Goal: Information Seeking & Learning: Learn about a topic

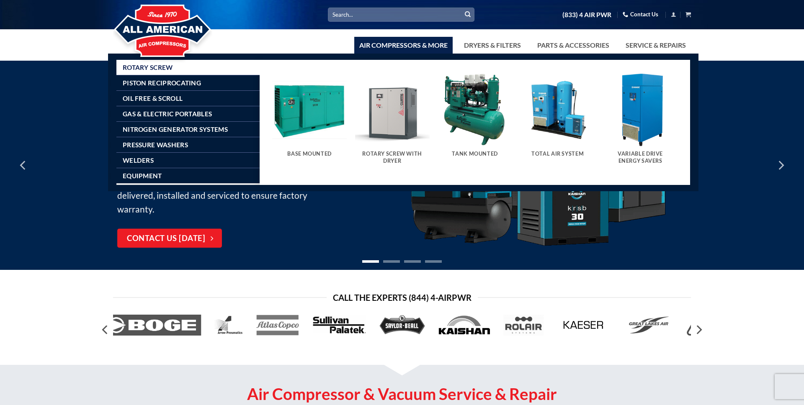
click at [384, 46] on link "Air Compressors & More" at bounding box center [403, 45] width 98 height 17
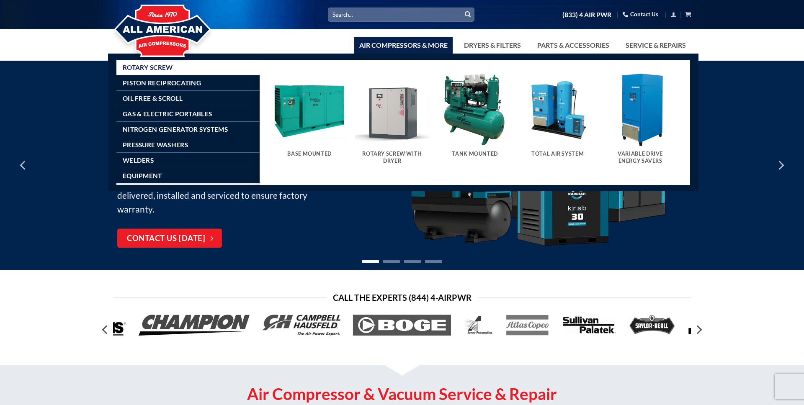
click at [393, 115] on img "Visit product category Rotary Screw With Dryer" at bounding box center [392, 109] width 74 height 74
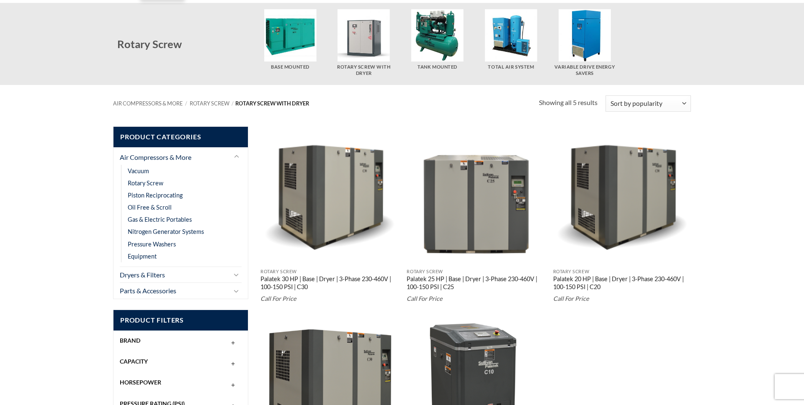
scroll to position [62, 0]
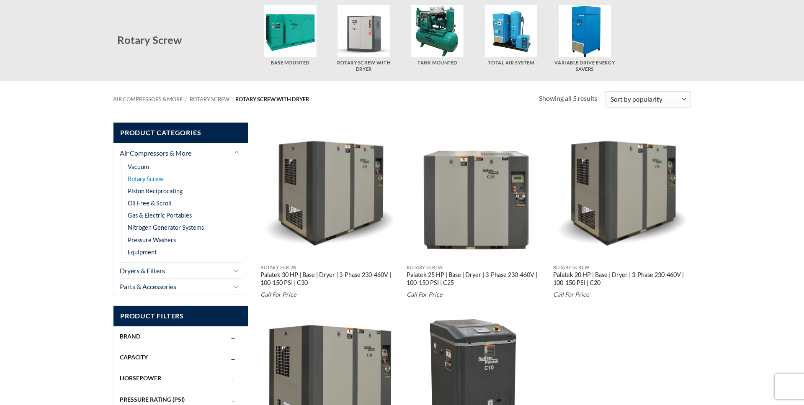
click at [134, 180] on link "Rotary Screw" at bounding box center [146, 179] width 36 height 12
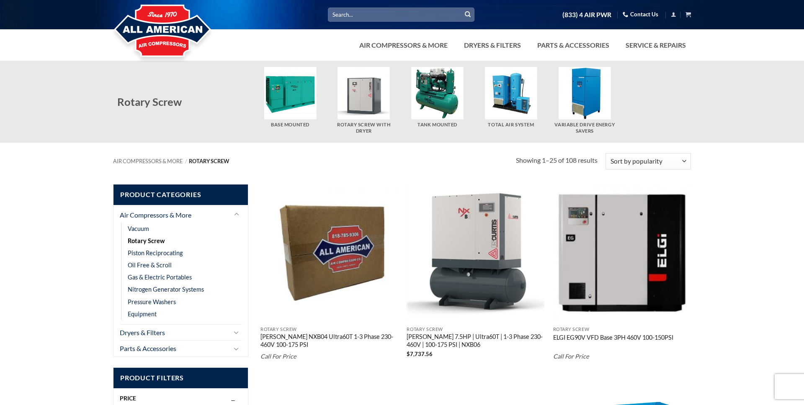
click at [157, 27] on img at bounding box center [162, 31] width 99 height 67
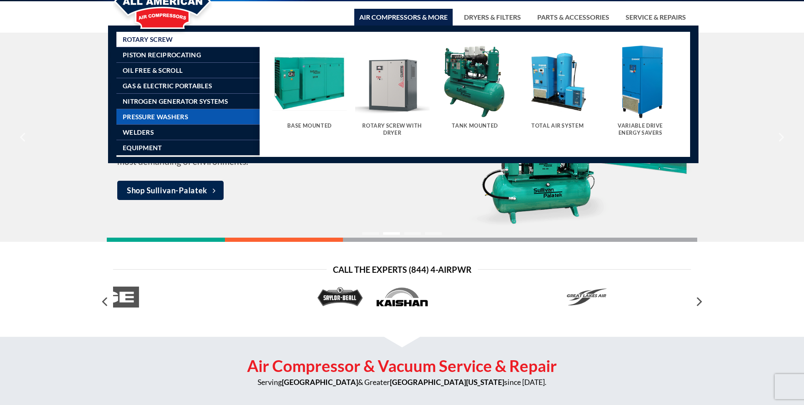
scroll to position [28, 0]
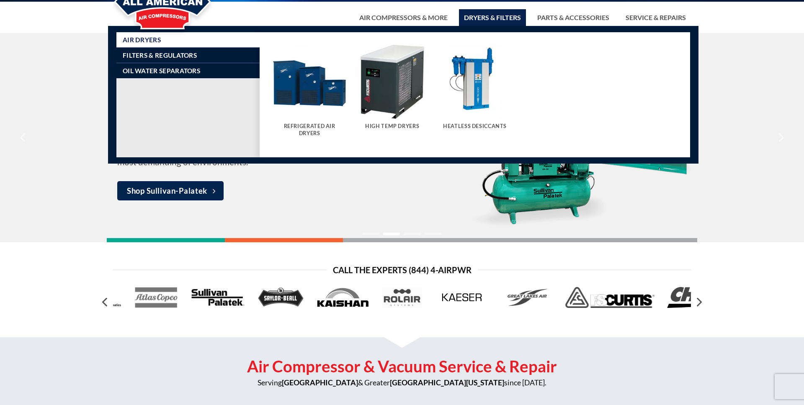
click at [487, 18] on link "Dryers & Filters" at bounding box center [492, 17] width 67 height 17
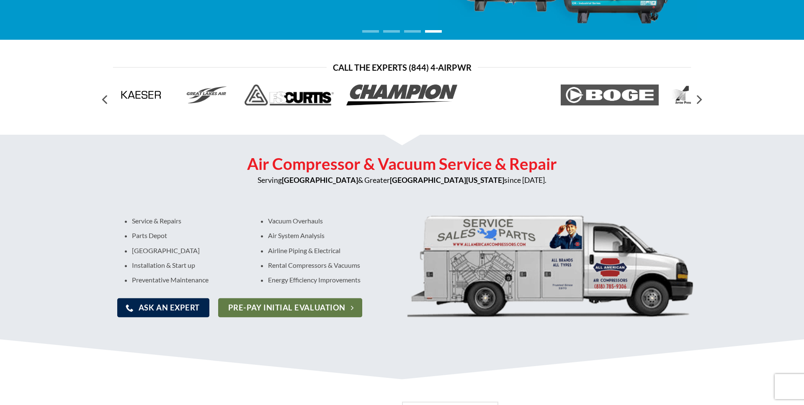
scroll to position [233, 0]
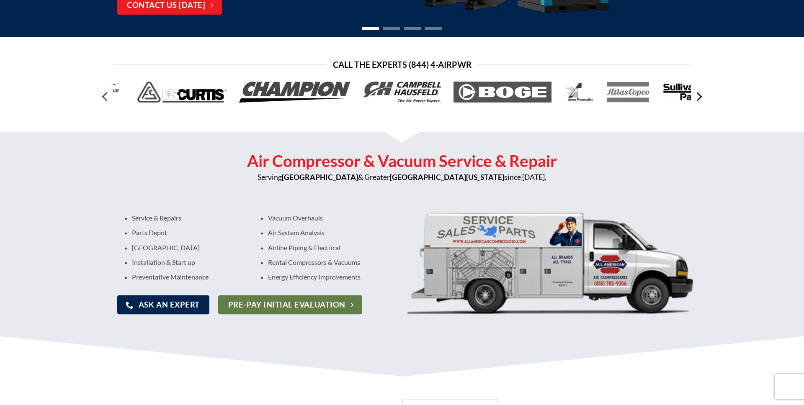
click at [699, 92] on icon "Next" at bounding box center [698, 96] width 15 height 15
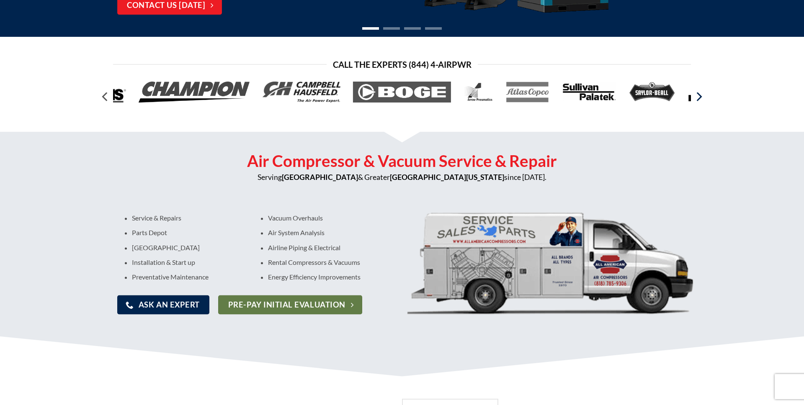
click at [699, 92] on icon "Next" at bounding box center [698, 96] width 15 height 15
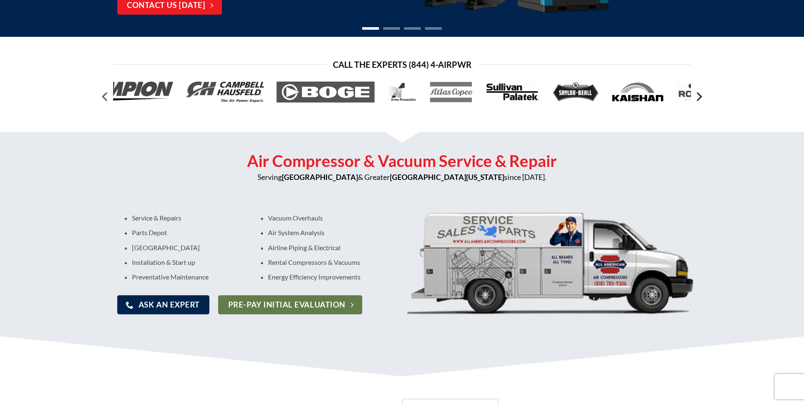
click at [699, 92] on icon "Next" at bounding box center [698, 96] width 15 height 15
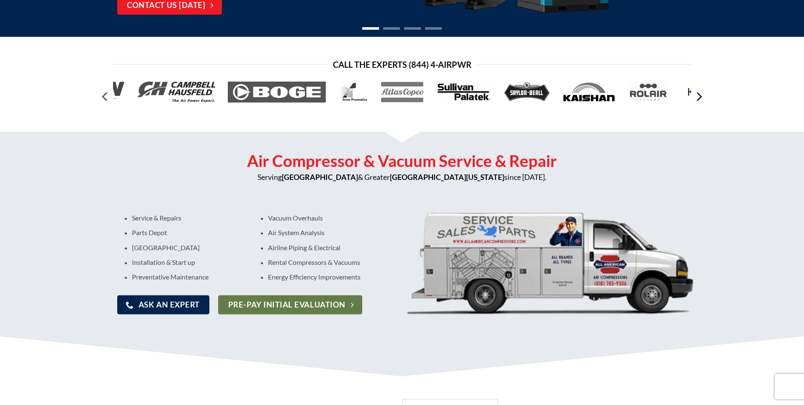
click at [699, 92] on icon "Next" at bounding box center [698, 96] width 15 height 15
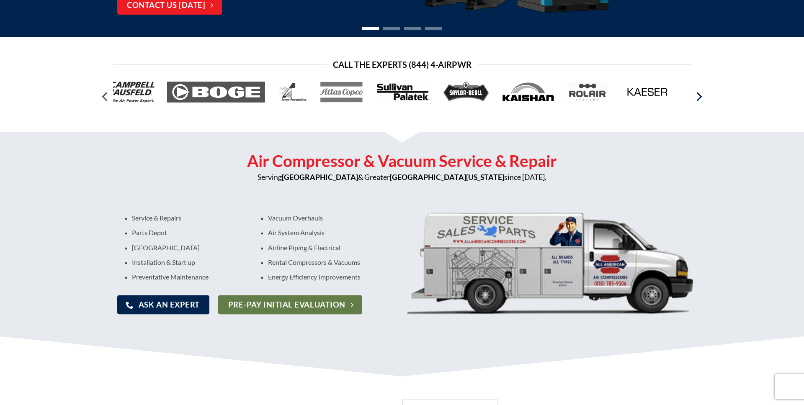
click at [699, 92] on icon "Next" at bounding box center [698, 96] width 15 height 15
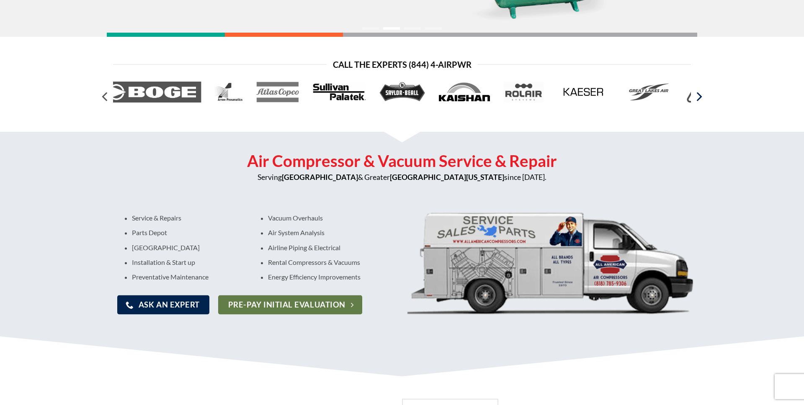
click at [699, 92] on icon "Next" at bounding box center [698, 96] width 15 height 15
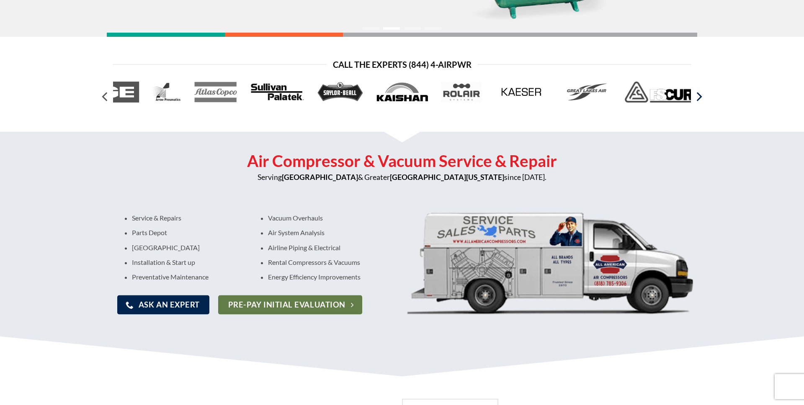
click at [699, 92] on icon "Next" at bounding box center [698, 96] width 15 height 15
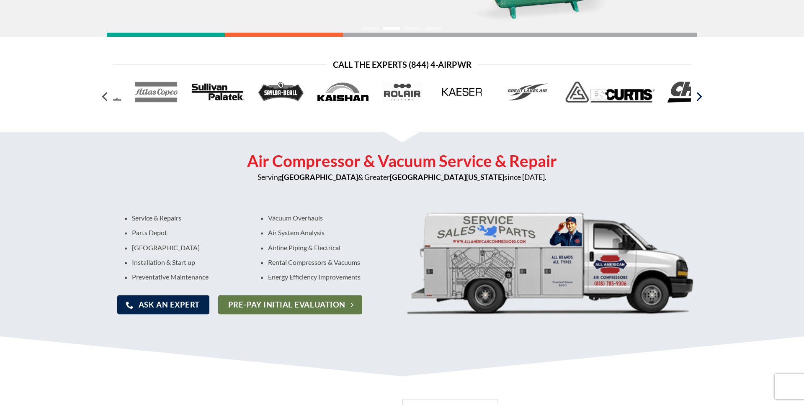
click at [699, 92] on icon "Next" at bounding box center [698, 96] width 15 height 15
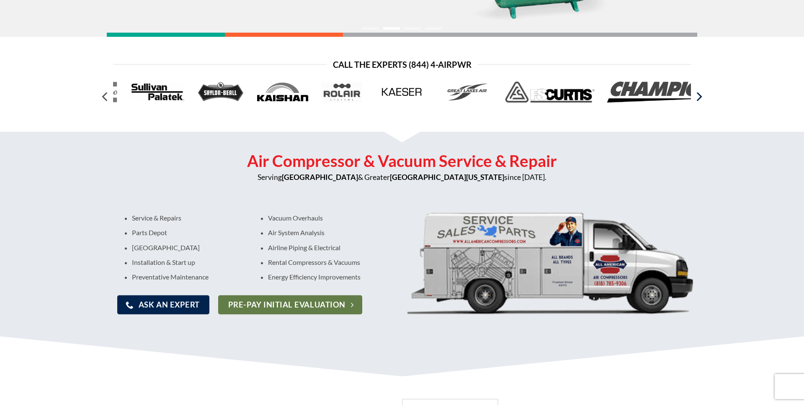
click at [699, 92] on icon "Next" at bounding box center [698, 96] width 15 height 15
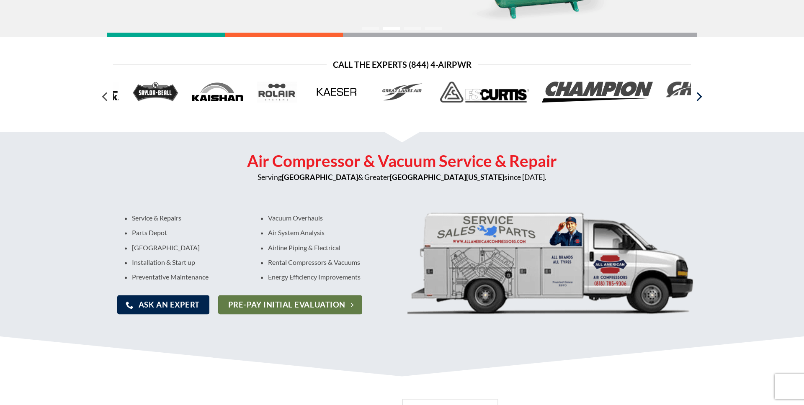
click at [699, 92] on icon "Next" at bounding box center [698, 96] width 15 height 15
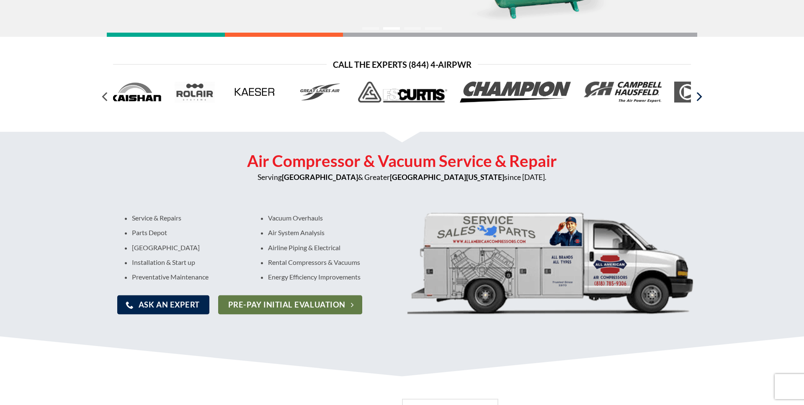
click at [699, 92] on icon "Next" at bounding box center [698, 96] width 15 height 15
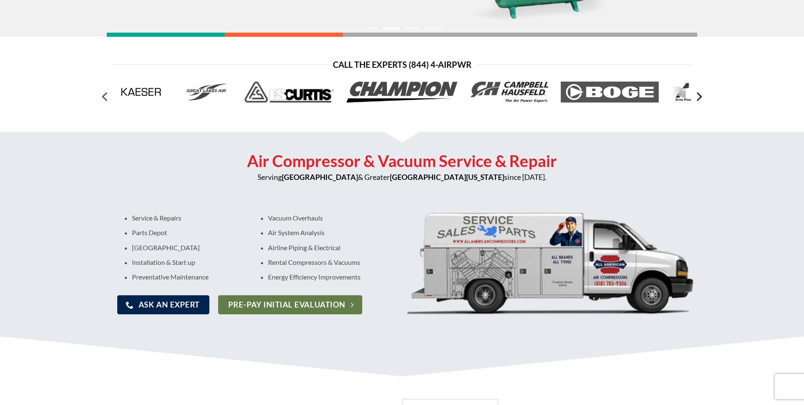
click at [699, 92] on icon "Next" at bounding box center [698, 96] width 15 height 15
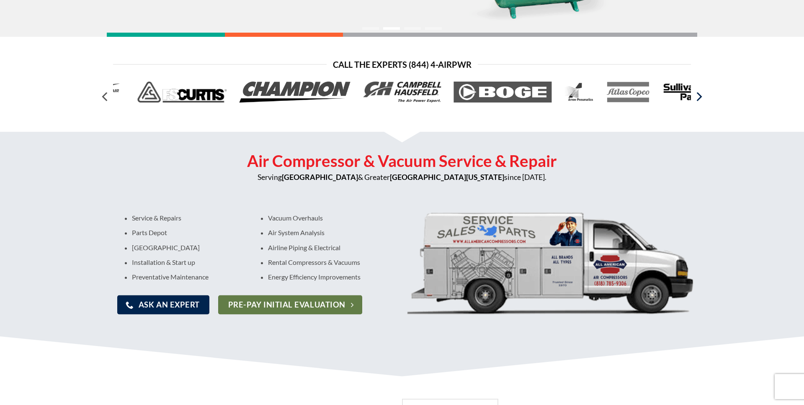
click at [699, 92] on icon "Next" at bounding box center [698, 96] width 15 height 15
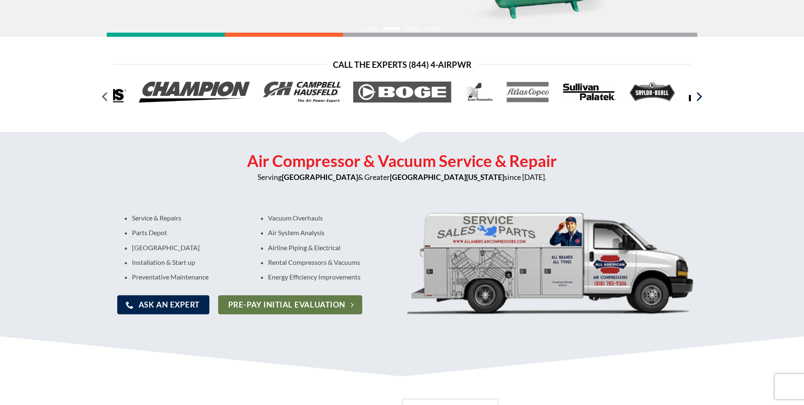
click at [699, 92] on icon "Next" at bounding box center [698, 96] width 15 height 15
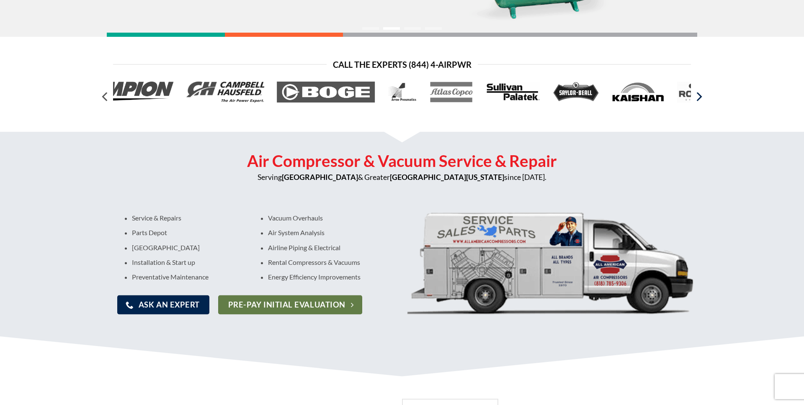
click at [699, 92] on icon "Next" at bounding box center [698, 96] width 15 height 15
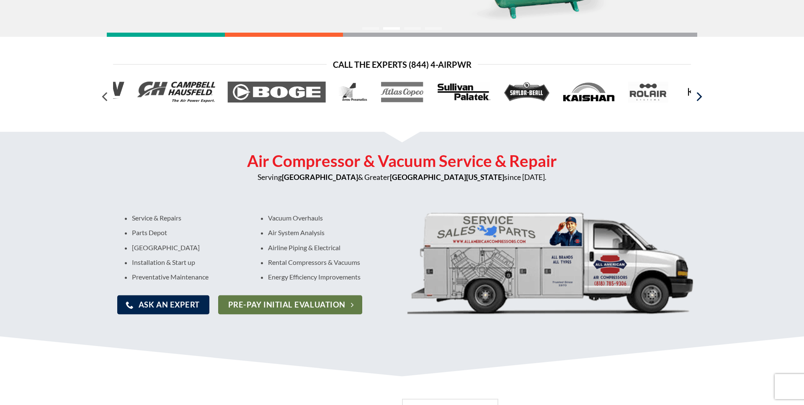
click at [699, 92] on icon "Next" at bounding box center [698, 96] width 15 height 15
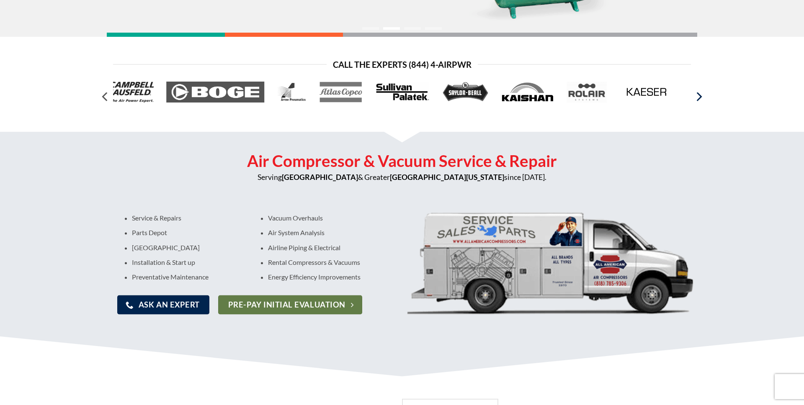
click at [699, 92] on icon "Next" at bounding box center [698, 96] width 15 height 15
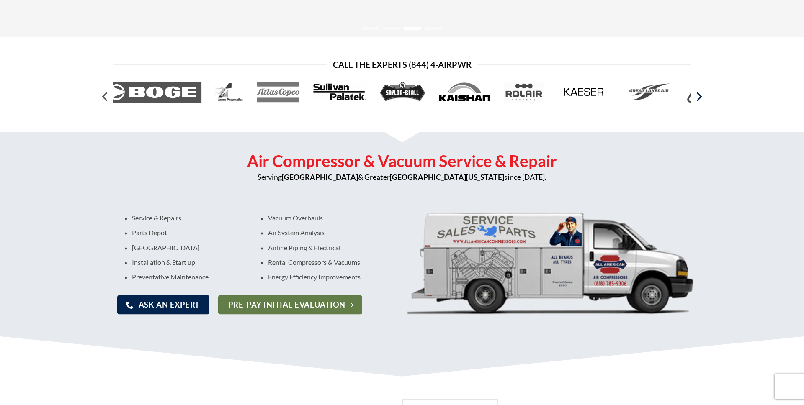
click at [699, 92] on icon "Next" at bounding box center [698, 96] width 15 height 15
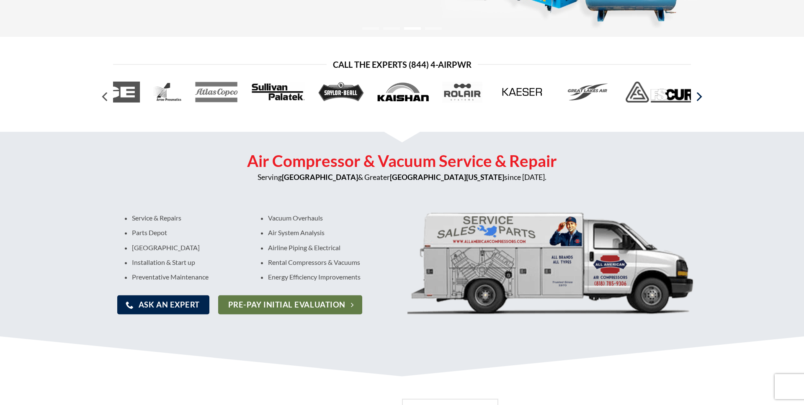
click at [699, 92] on icon "Next" at bounding box center [698, 96] width 15 height 15
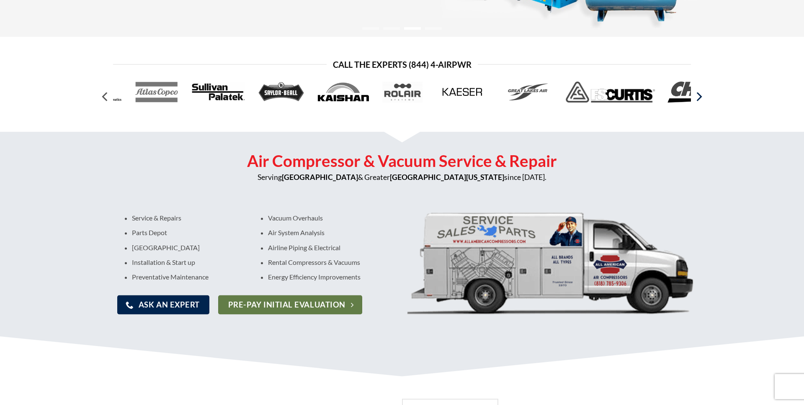
click at [699, 92] on icon "Next" at bounding box center [698, 96] width 15 height 15
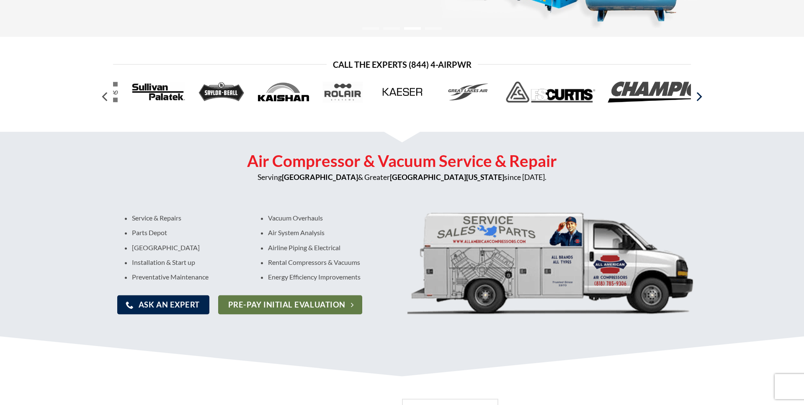
click at [699, 92] on icon "Next" at bounding box center [698, 96] width 15 height 15
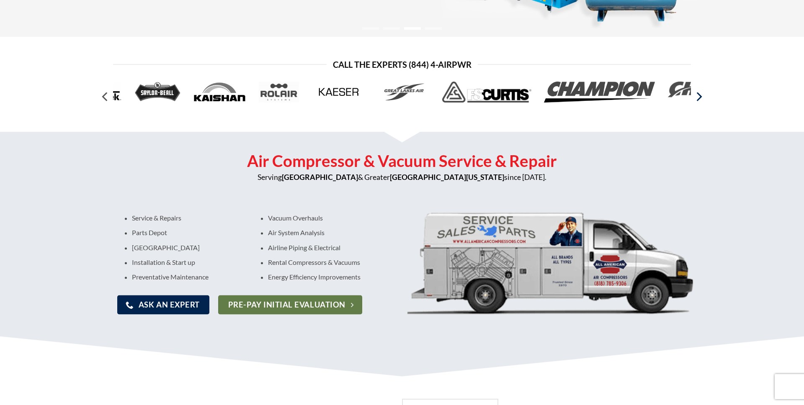
click at [699, 92] on icon "Next" at bounding box center [698, 96] width 15 height 15
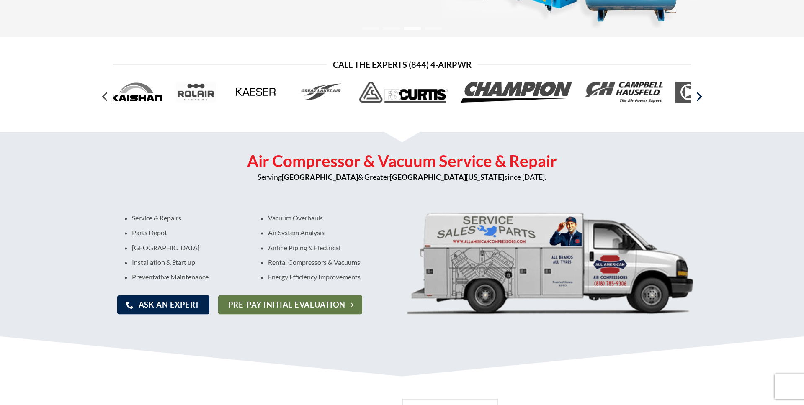
click at [699, 92] on icon "Next" at bounding box center [698, 96] width 15 height 15
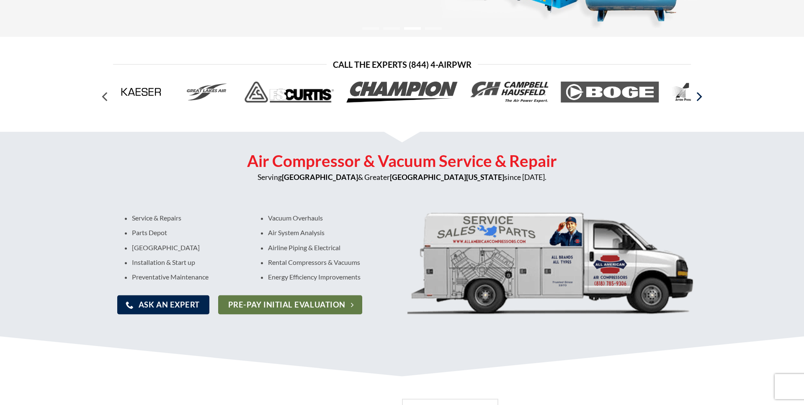
click at [699, 92] on icon "Next" at bounding box center [698, 96] width 15 height 15
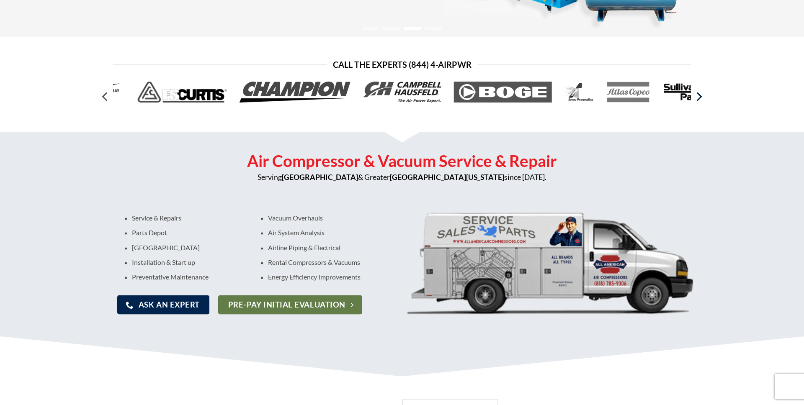
click at [699, 92] on icon "Next" at bounding box center [698, 96] width 15 height 15
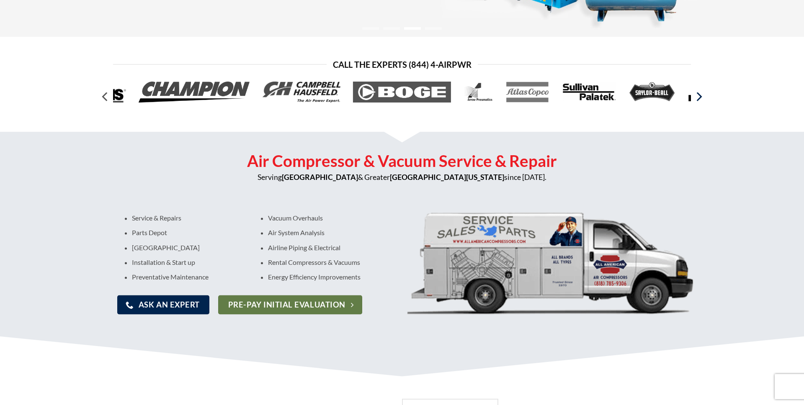
click at [699, 92] on icon "Next" at bounding box center [698, 96] width 15 height 15
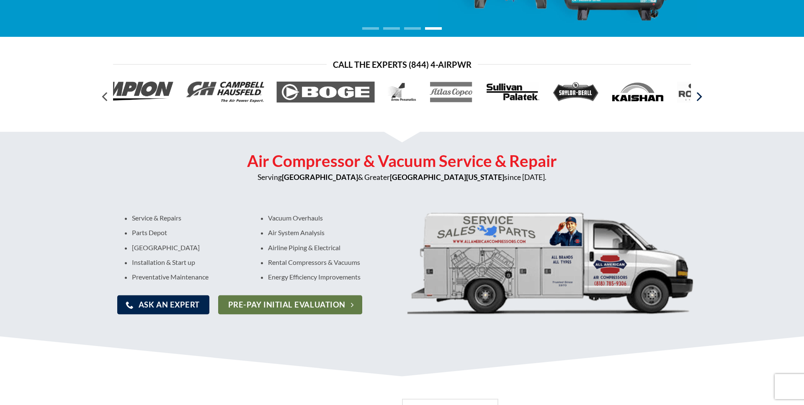
click at [699, 92] on icon "Next" at bounding box center [698, 96] width 15 height 15
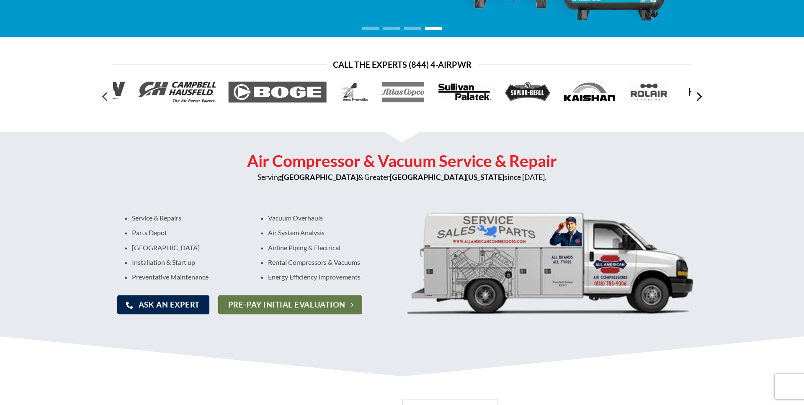
click at [699, 92] on icon "Next" at bounding box center [698, 96] width 15 height 15
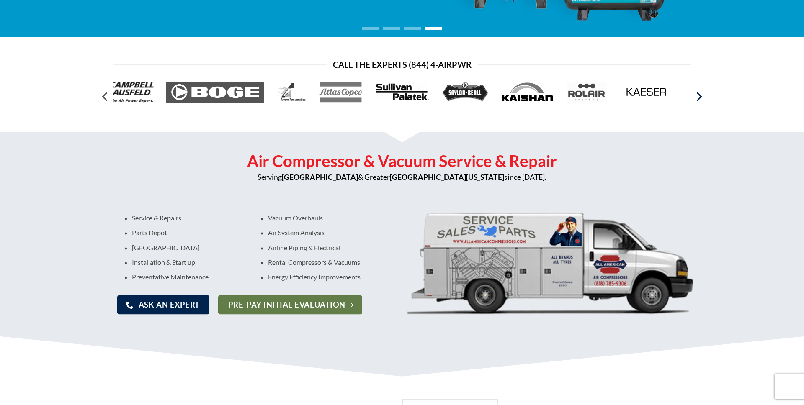
click at [699, 92] on icon "Next" at bounding box center [698, 96] width 15 height 15
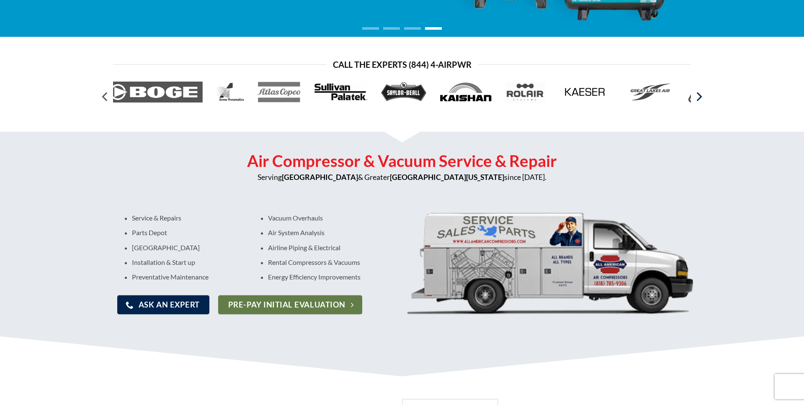
click at [699, 92] on icon "Next" at bounding box center [698, 96] width 15 height 15
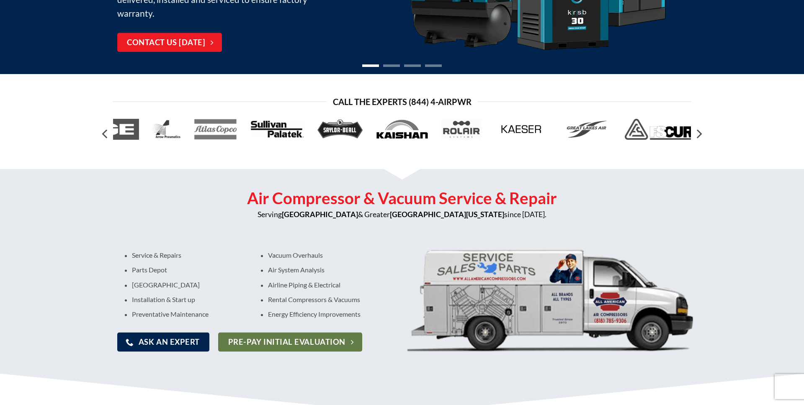
scroll to position [0, 0]
